Goal: Information Seeking & Learning: Learn about a topic

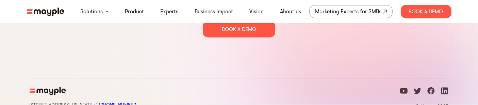
scroll to position [3523, 0]
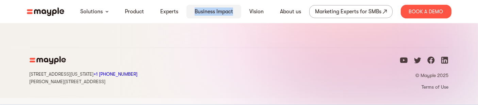
drag, startPoint x: 236, startPoint y: 10, endPoint x: 190, endPoint y: 12, distance: 46.3
click at [190, 12] on div "Business Impact" at bounding box center [213, 12] width 55 height 14
copy link "Business Impact"
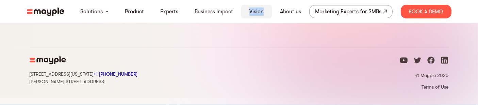
drag, startPoint x: 269, startPoint y: 9, endPoint x: 248, endPoint y: 13, distance: 21.4
click at [248, 13] on div "Vision" at bounding box center [256, 12] width 31 height 14
copy link "Vision"
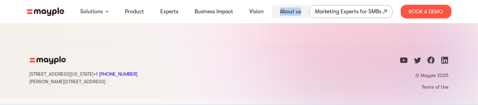
drag, startPoint x: 304, startPoint y: 10, endPoint x: 279, endPoint y: 13, distance: 25.4
click at [279, 13] on div "About us" at bounding box center [290, 12] width 37 height 14
copy link "About us"
click at [298, 18] on nav "Solutions Product Experts Business Impact Vision About us Marketing Experts for…" at bounding box center [239, 11] width 436 height 23
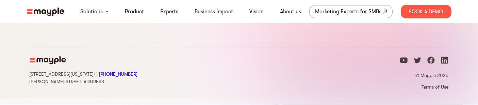
click at [47, 13] on img at bounding box center [45, 11] width 37 height 9
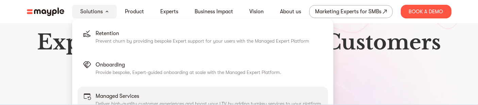
click at [148, 100] on p "Deliver high-quality customer experiences and boost your LTV by adding turnkey …" at bounding box center [209, 103] width 227 height 7
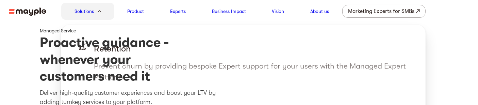
scroll to position [3, 0]
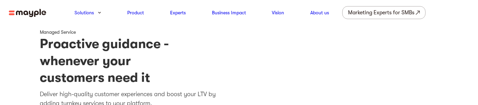
click at [32, 13] on img at bounding box center [27, 13] width 37 height 9
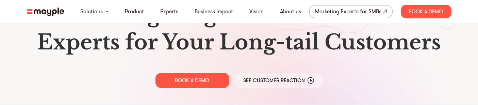
click at [208, 53] on h1 "Leverage High-Touch Domain Experts for Your Long-tail Customers" at bounding box center [239, 28] width 414 height 54
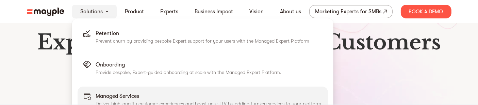
click at [90, 96] on img at bounding box center [87, 96] width 8 height 8
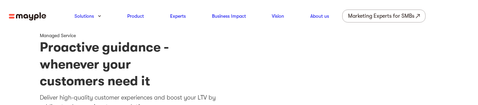
click at [24, 21] on nav "Solutions Product Experts Business Impact Vision About us Marketing Experts for…" at bounding box center [239, 16] width 478 height 32
click at [25, 17] on img at bounding box center [27, 16] width 37 height 9
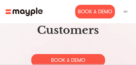
click at [122, 16] on div at bounding box center [125, 11] width 10 height 10
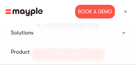
scroll to position [6, 0]
click at [125, 34] on summary "Solutions" at bounding box center [67, 33] width 125 height 14
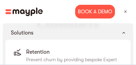
click at [125, 34] on summary "Solutions" at bounding box center [67, 33] width 125 height 14
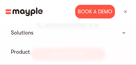
click at [125, 34] on summary "Solutions" at bounding box center [67, 33] width 125 height 14
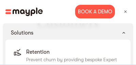
click at [125, 34] on summary "Solutions" at bounding box center [67, 33] width 125 height 14
